Goal: Task Accomplishment & Management: Manage account settings

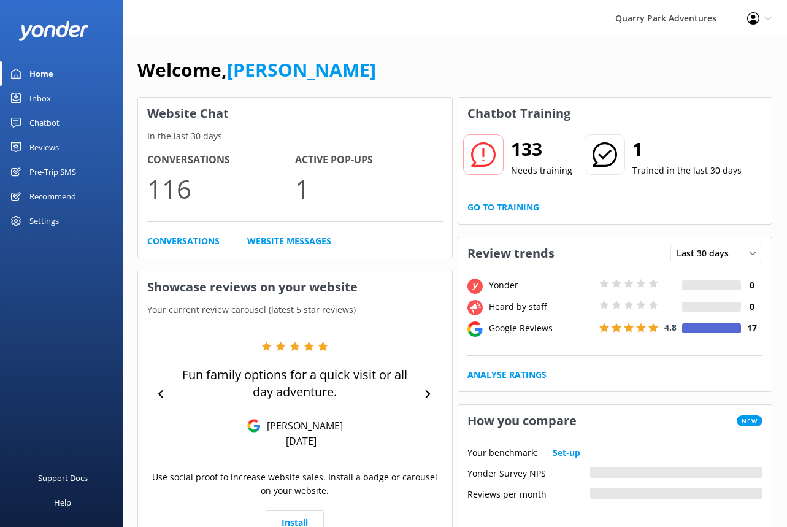
click at [68, 171] on div "Pre-Trip SMS" at bounding box center [52, 171] width 47 height 25
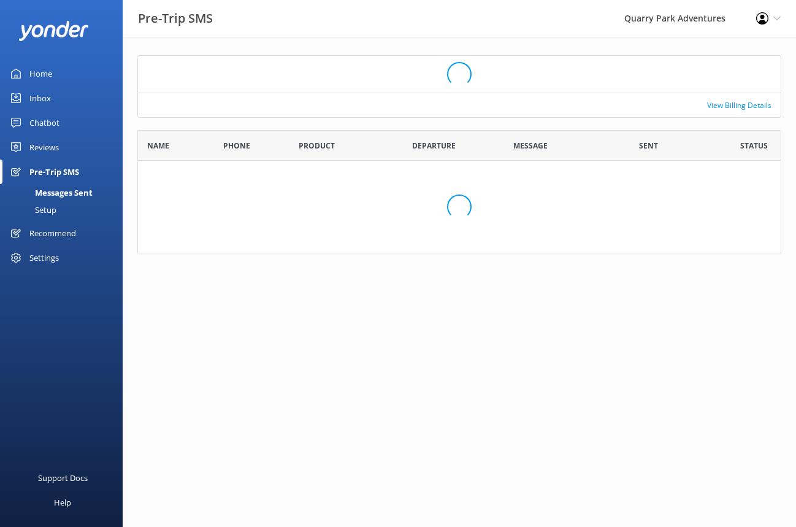
scroll to position [98, 635]
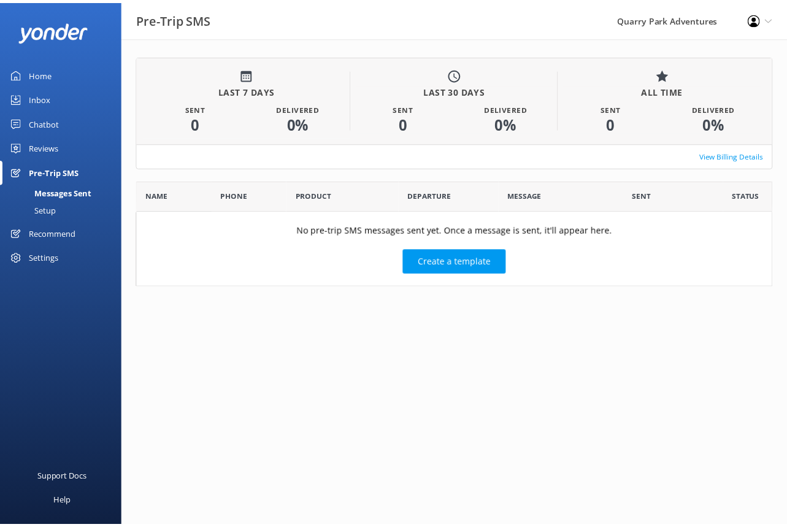
scroll to position [10, 10]
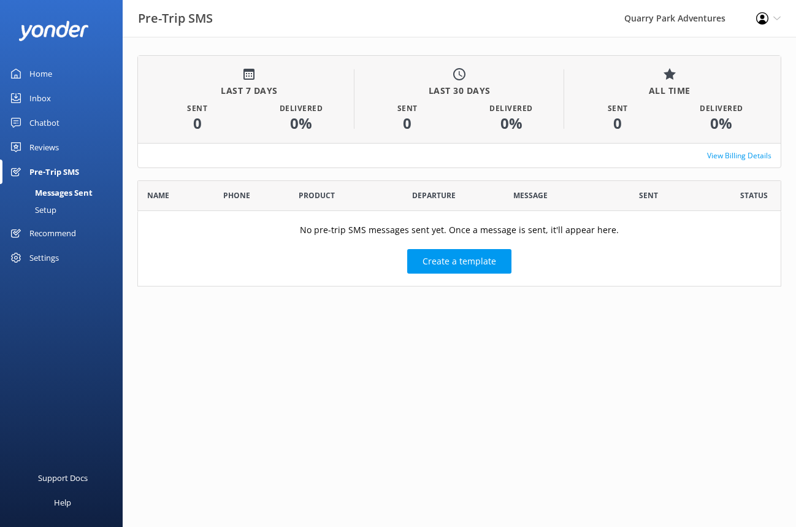
click at [50, 207] on div "Setup" at bounding box center [31, 209] width 49 height 17
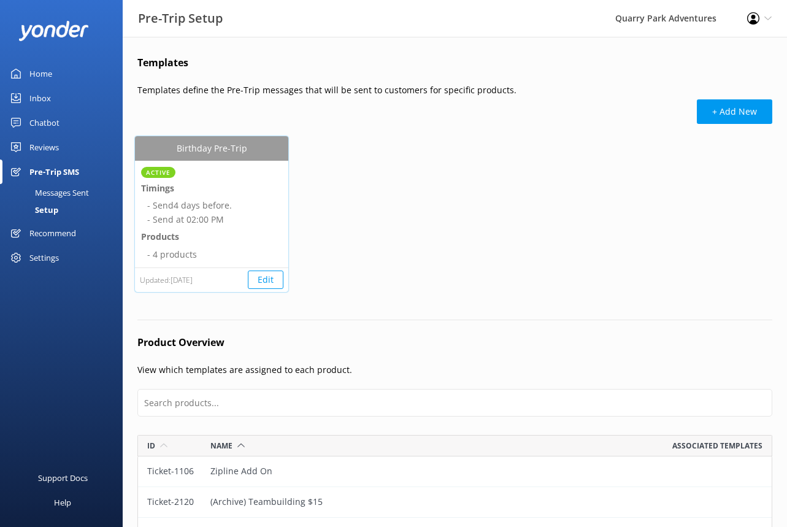
click at [254, 278] on button "Edit" at bounding box center [266, 280] width 36 height 18
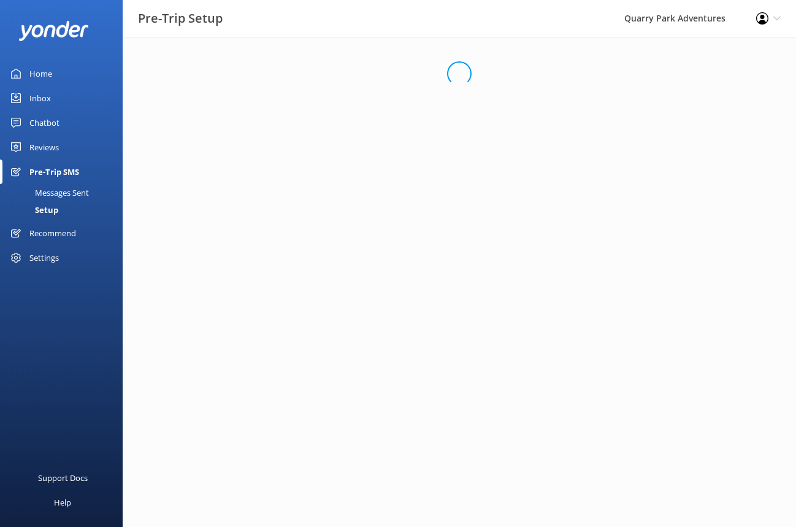
select select "14:00"
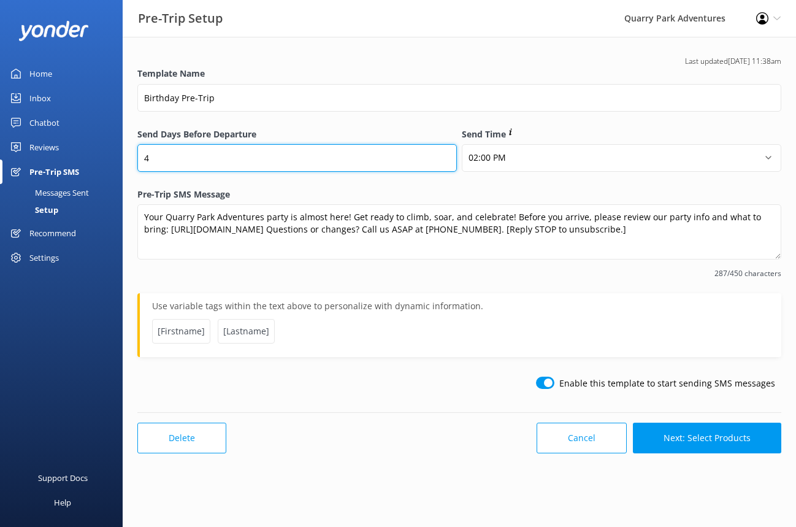
click at [273, 145] on input "4" at bounding box center [297, 158] width 320 height 28
drag, startPoint x: 155, startPoint y: 155, endPoint x: 137, endPoint y: 153, distance: 17.9
click at [137, 153] on input "4" at bounding box center [297, 158] width 320 height 28
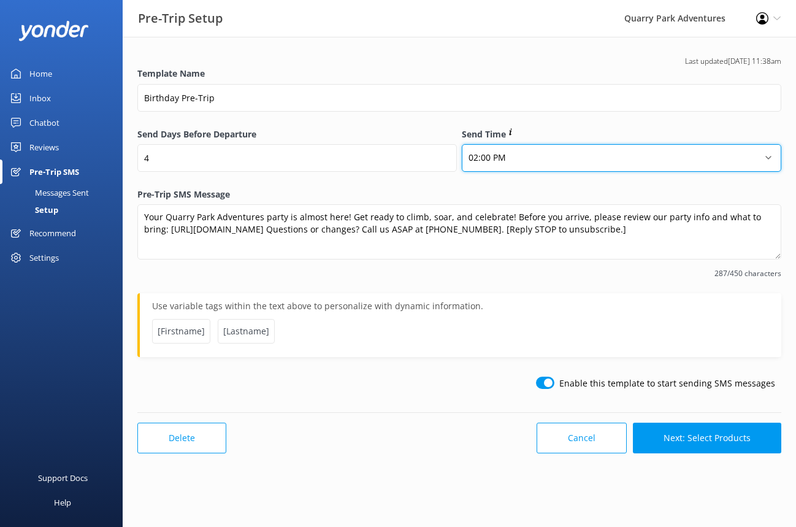
click at [476, 157] on select "12:00 AM 01:00 AM 02:00 AM 03:00 AM 04:00 AM 05:00 AM 06:00 AM 07:00 AM 08:00 A…" at bounding box center [622, 158] width 320 height 28
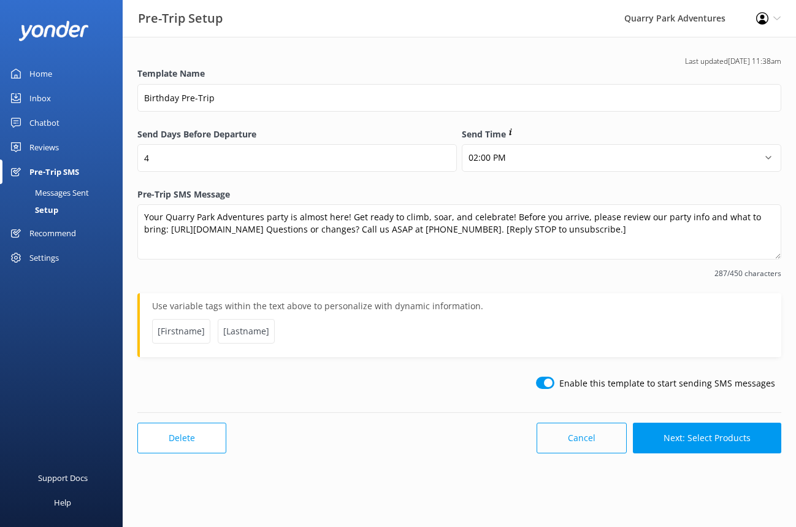
click at [580, 434] on button "Cancel" at bounding box center [582, 438] width 90 height 31
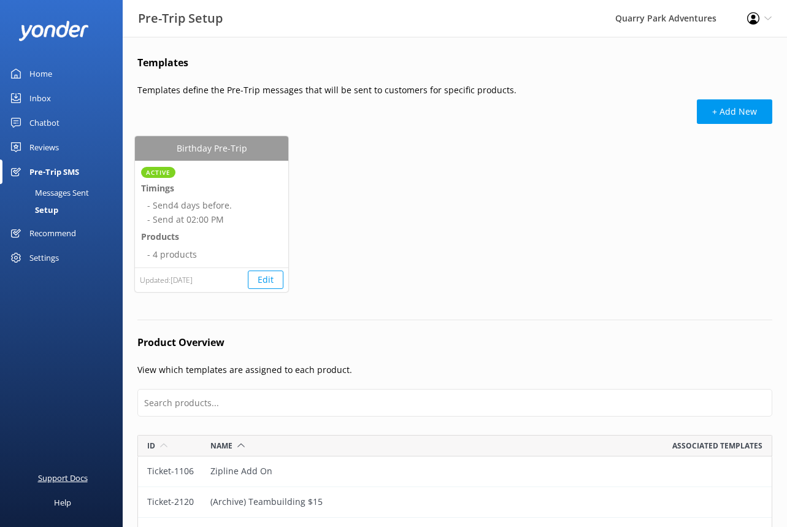
click at [62, 472] on div "Support Docs" at bounding box center [63, 478] width 50 height 25
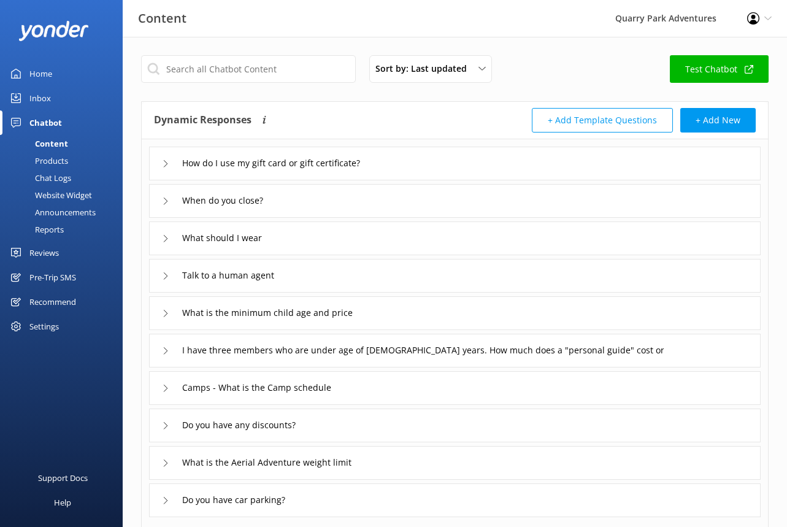
click at [66, 139] on div "Content" at bounding box center [37, 143] width 61 height 17
click at [58, 177] on div "Chat Logs" at bounding box center [39, 177] width 64 height 17
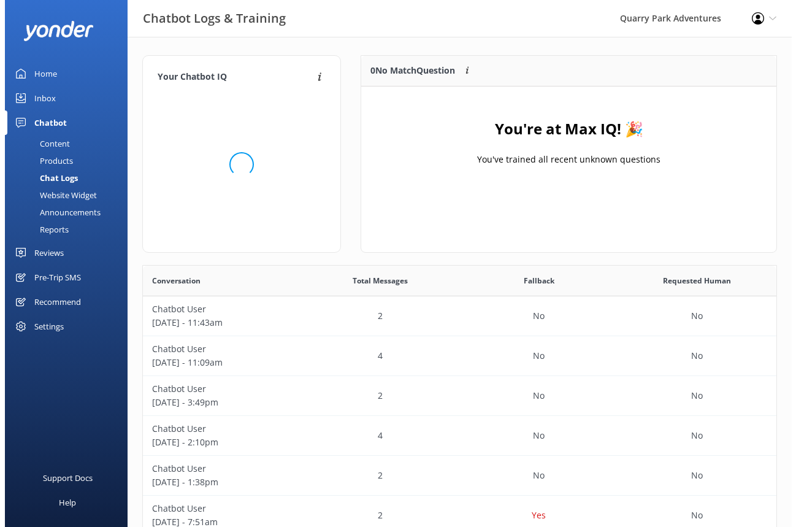
scroll to position [10, 10]
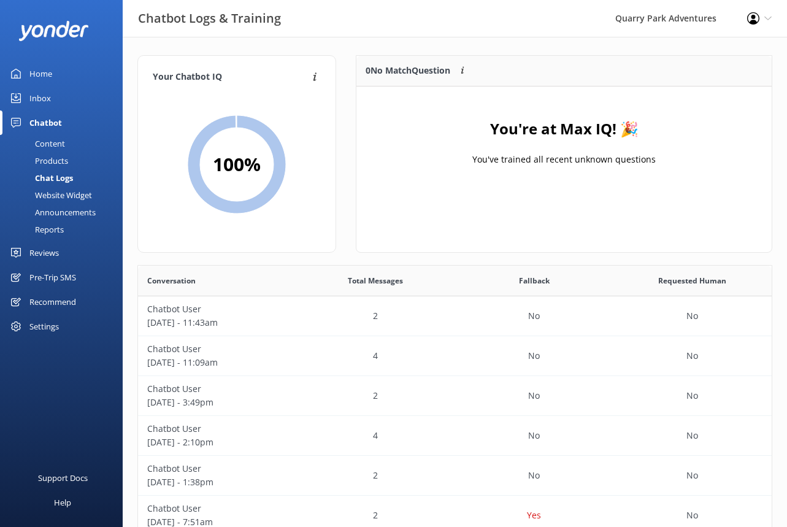
click at [49, 278] on div "Pre-Trip SMS" at bounding box center [52, 277] width 47 height 25
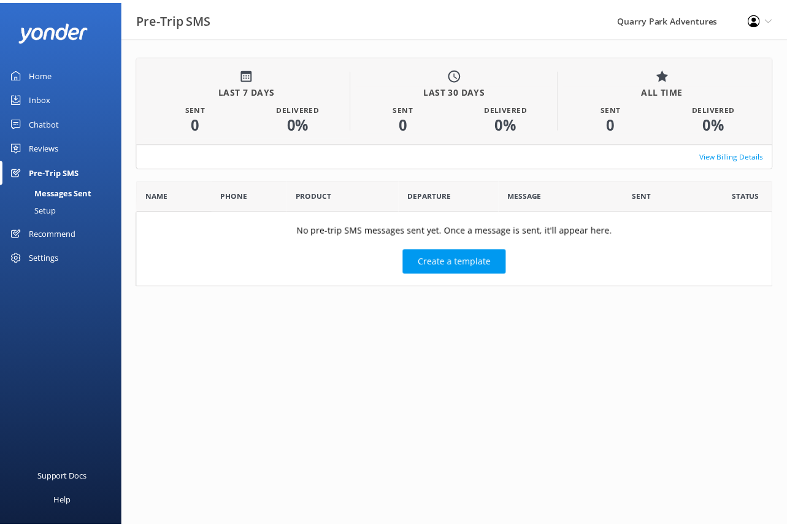
scroll to position [98, 635]
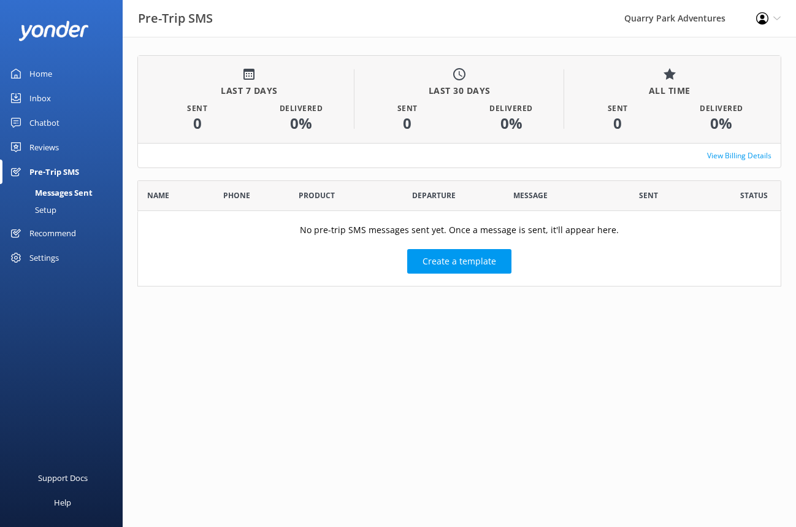
click at [50, 208] on div "Setup" at bounding box center [31, 209] width 49 height 17
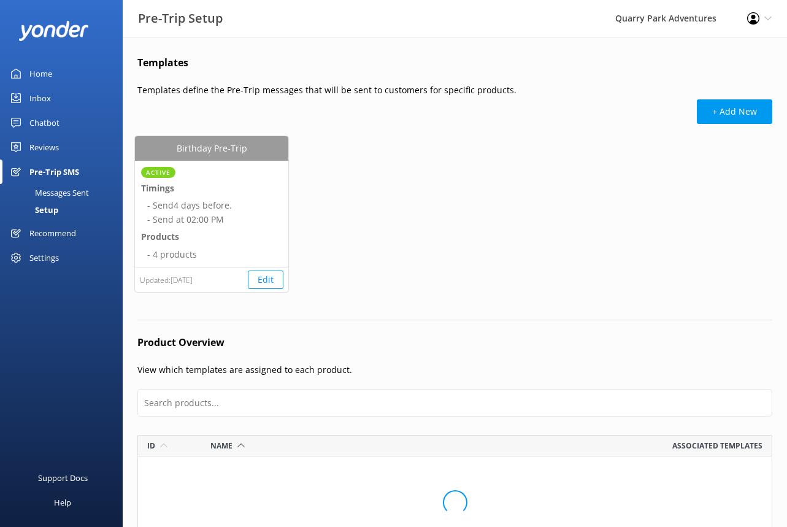
scroll to position [1976, 626]
click at [150, 170] on span "Active" at bounding box center [158, 172] width 25 height 6
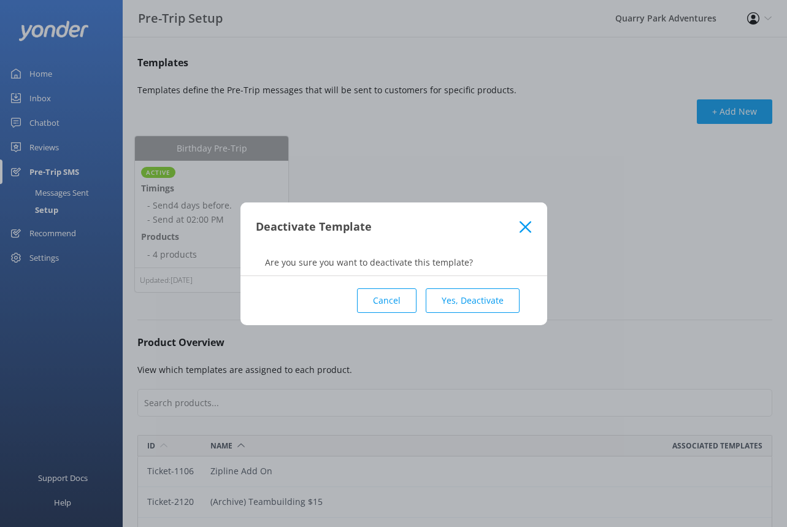
click at [528, 221] on icon at bounding box center [526, 227] width 12 height 12
